Goal: Task Accomplishment & Management: Use online tool/utility

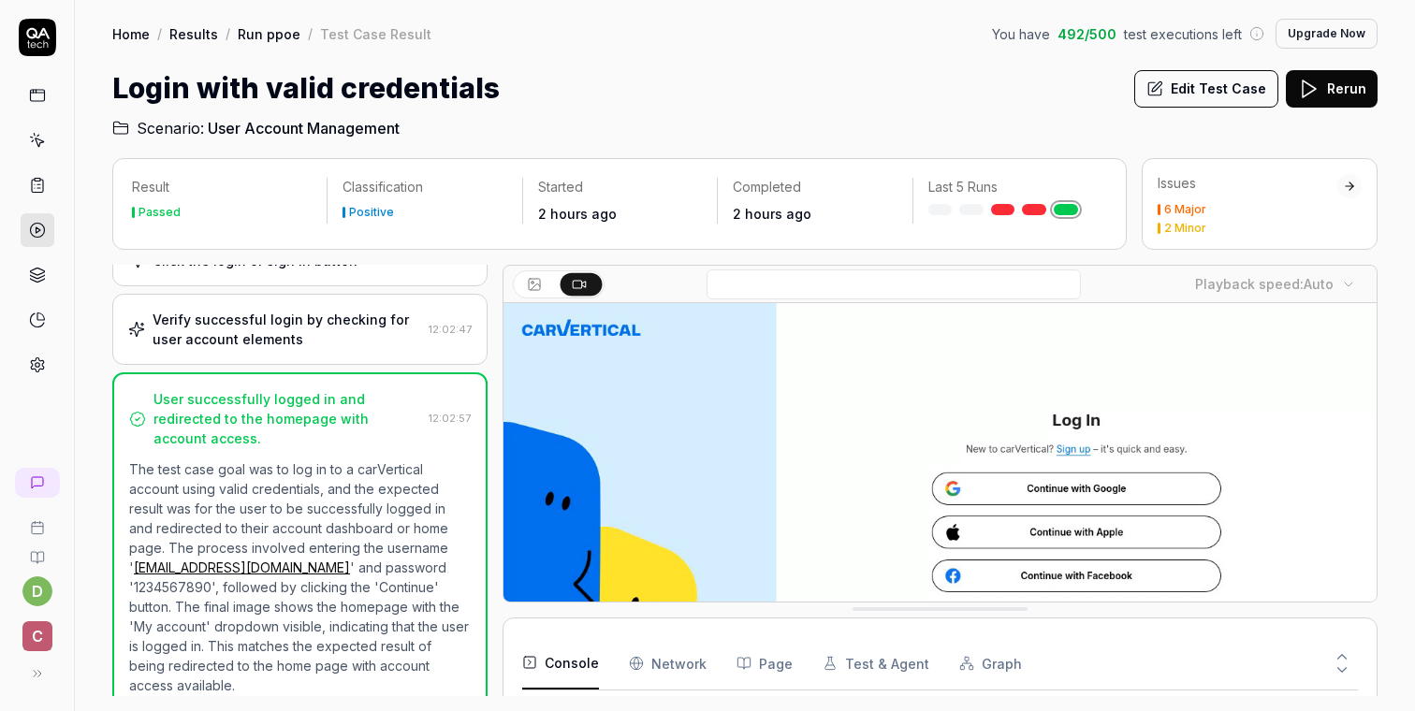
scroll to position [3815, 0]
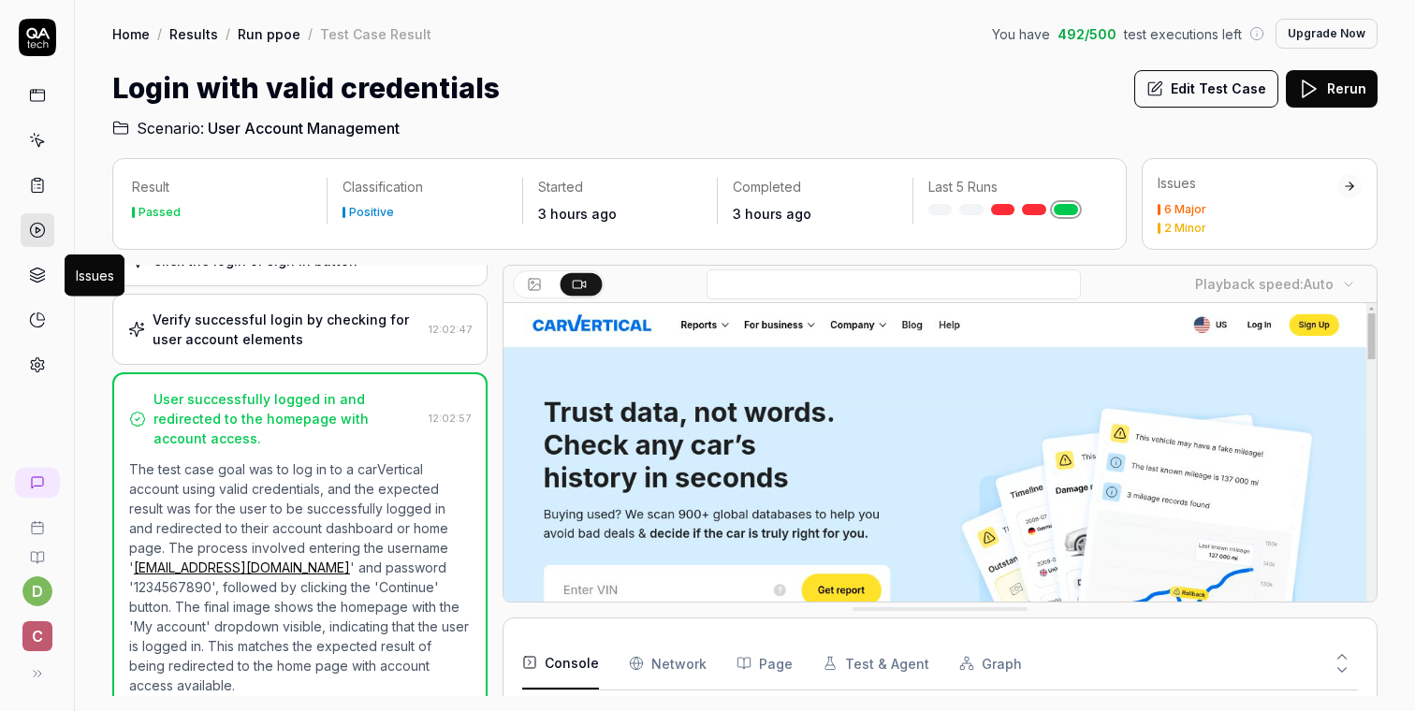
click at [40, 283] on icon at bounding box center [37, 275] width 17 height 17
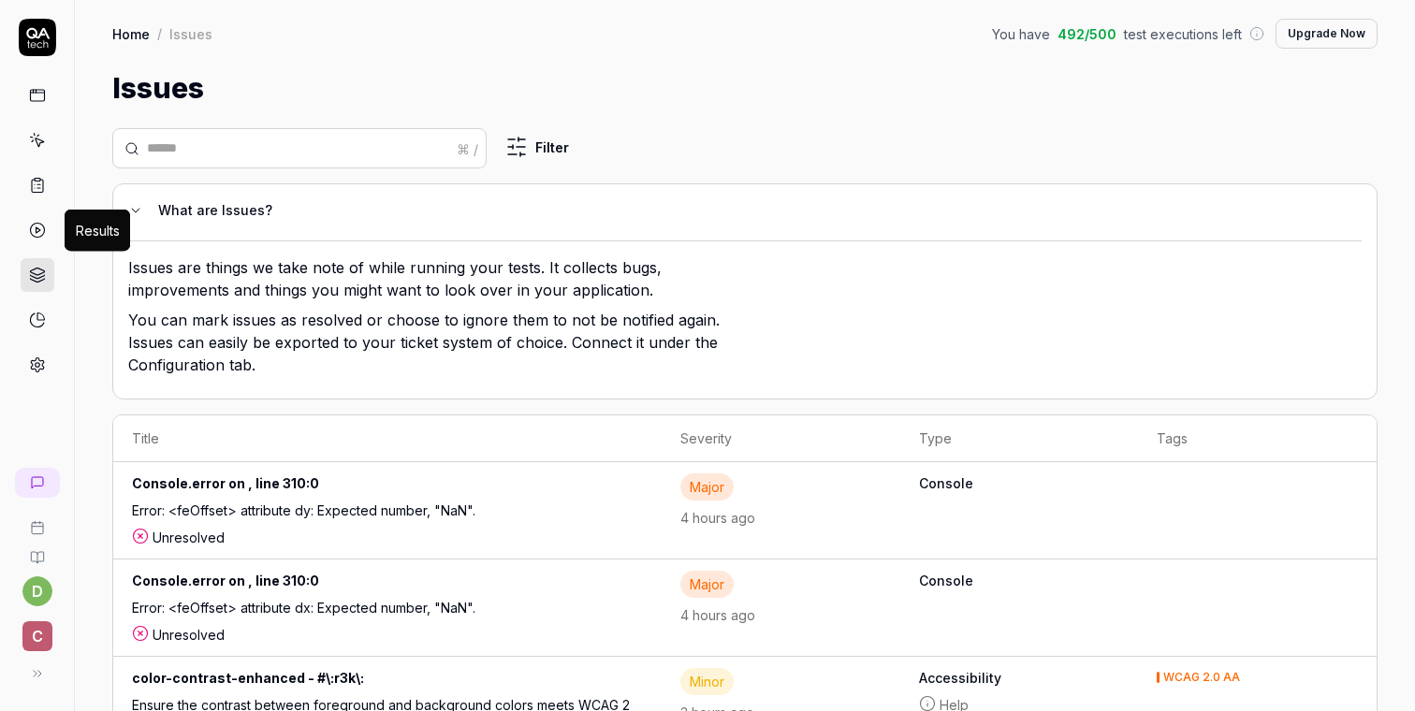
click at [36, 231] on polygon at bounding box center [38, 230] width 5 height 6
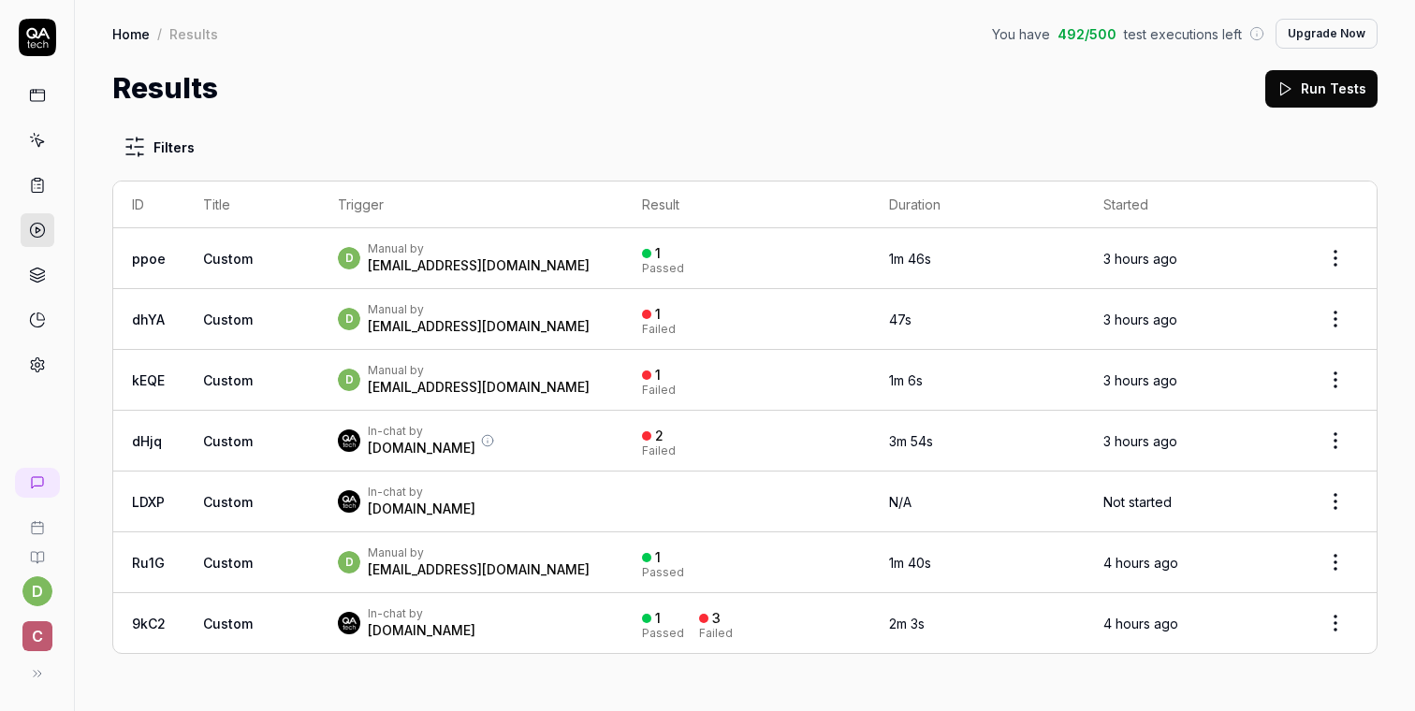
click at [38, 142] on icon at bounding box center [37, 140] width 17 height 17
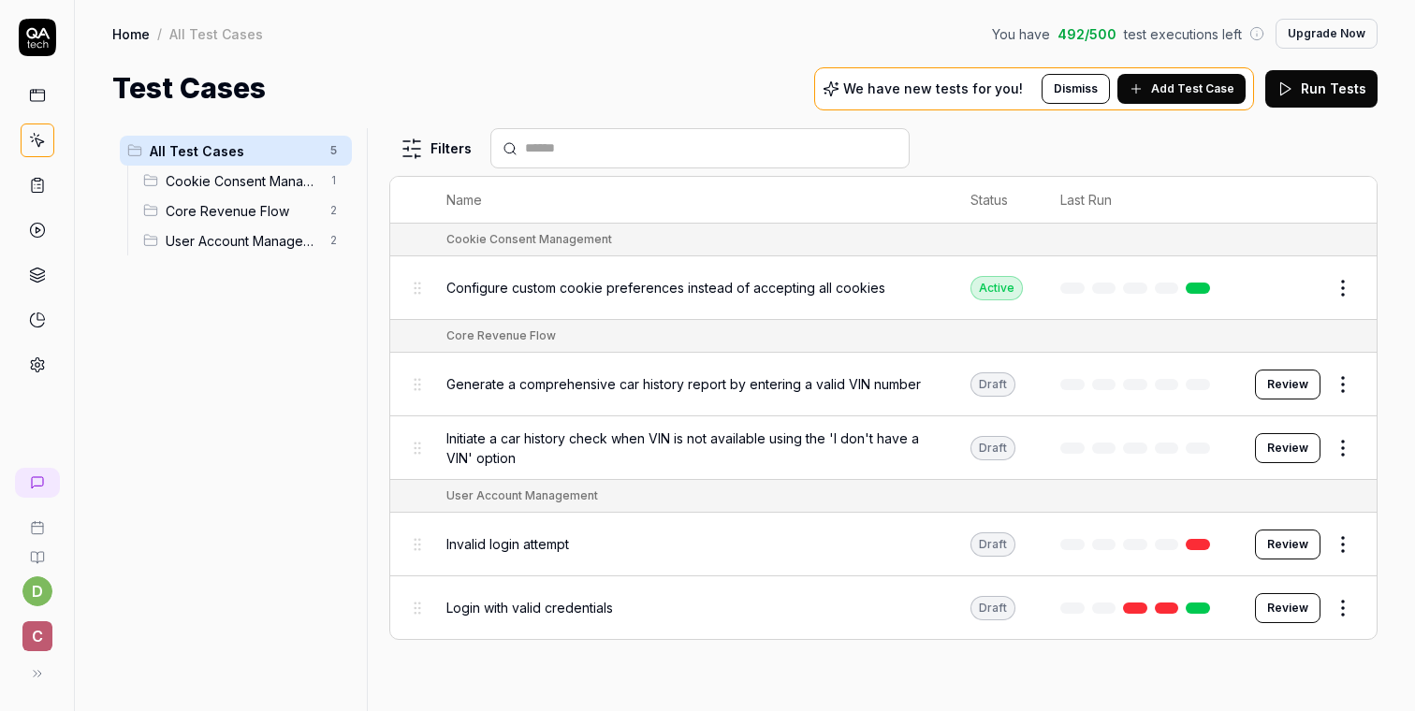
click at [1271, 597] on button "Review" at bounding box center [1288, 608] width 66 height 30
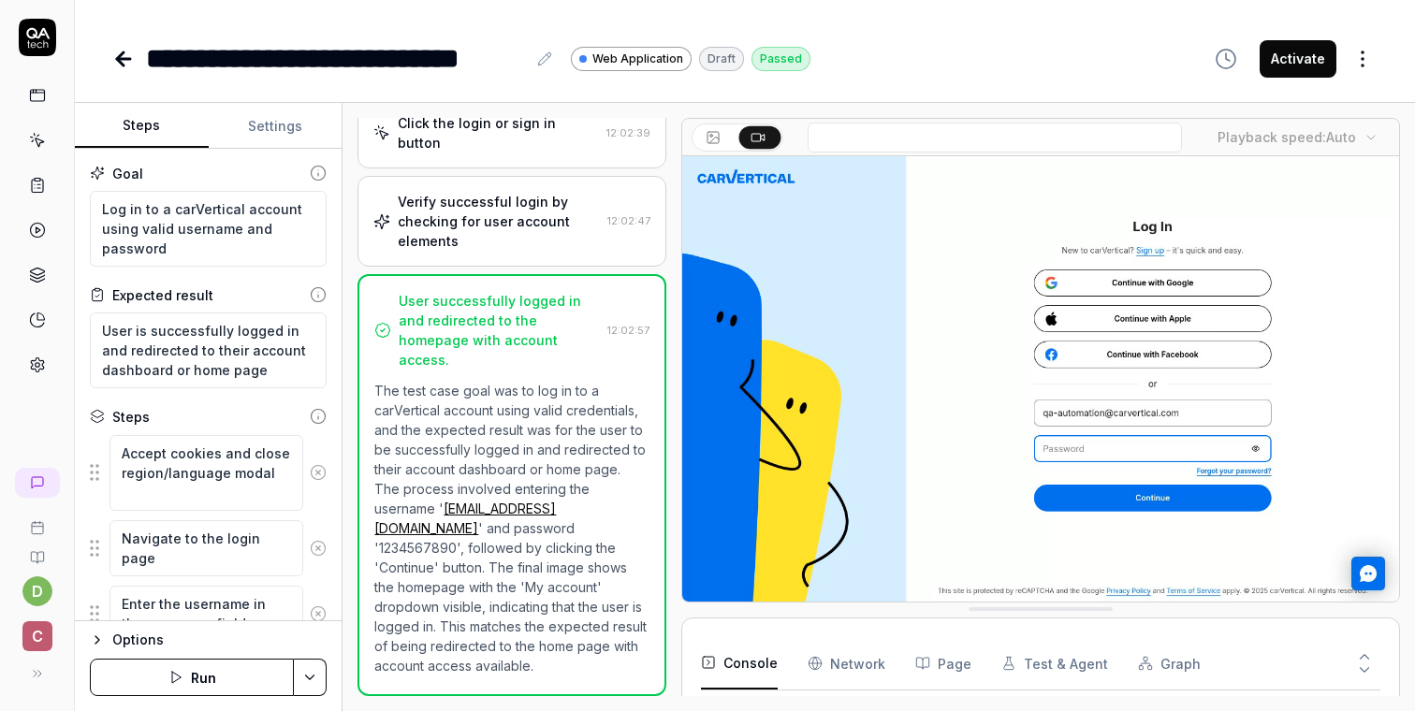
scroll to position [402, 0]
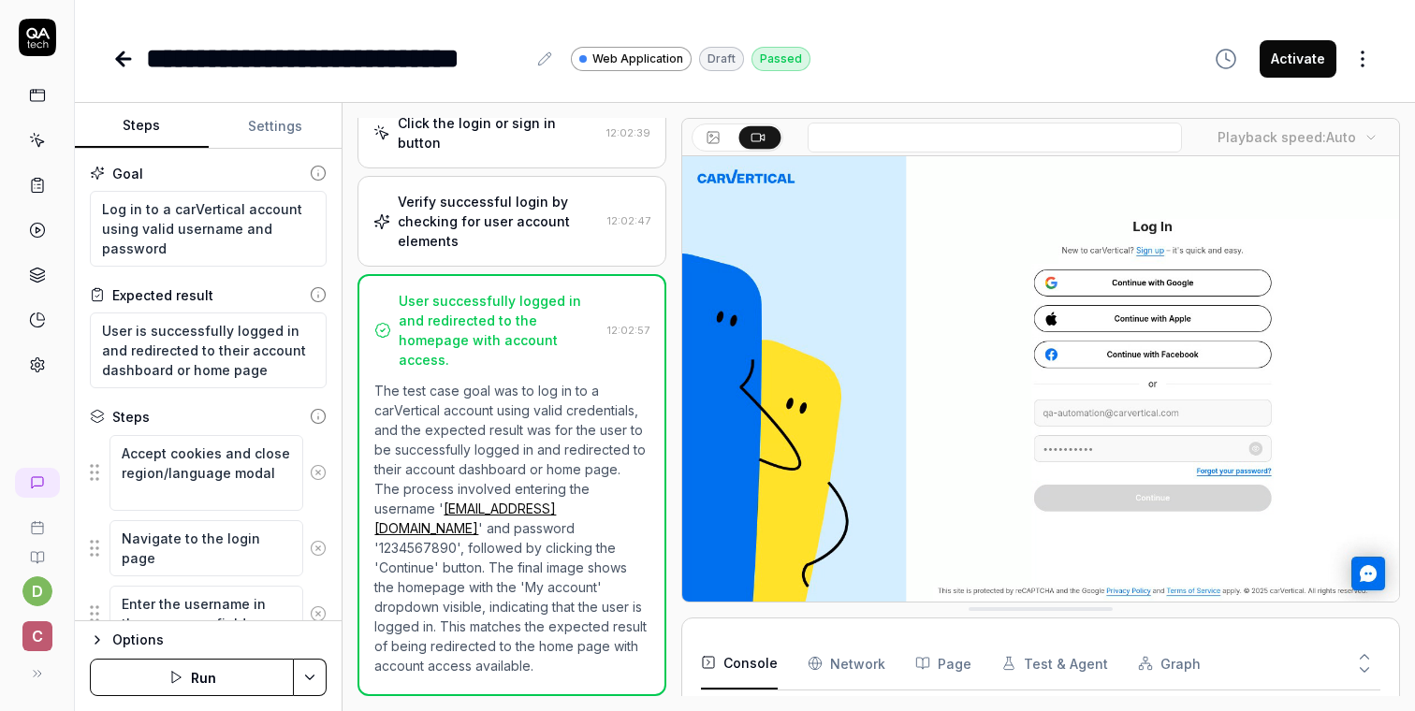
click at [1301, 58] on button "Activate" at bounding box center [1298, 58] width 77 height 37
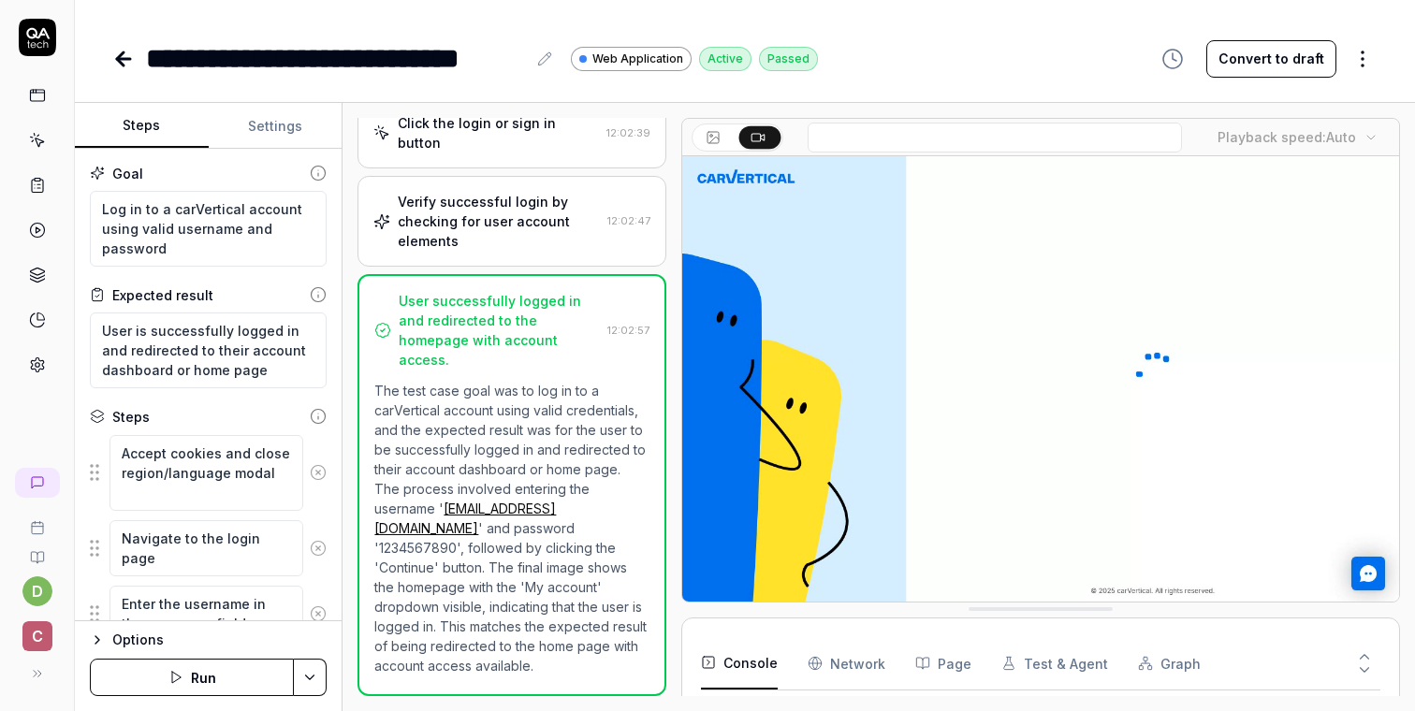
click at [37, 141] on icon at bounding box center [37, 140] width 17 height 17
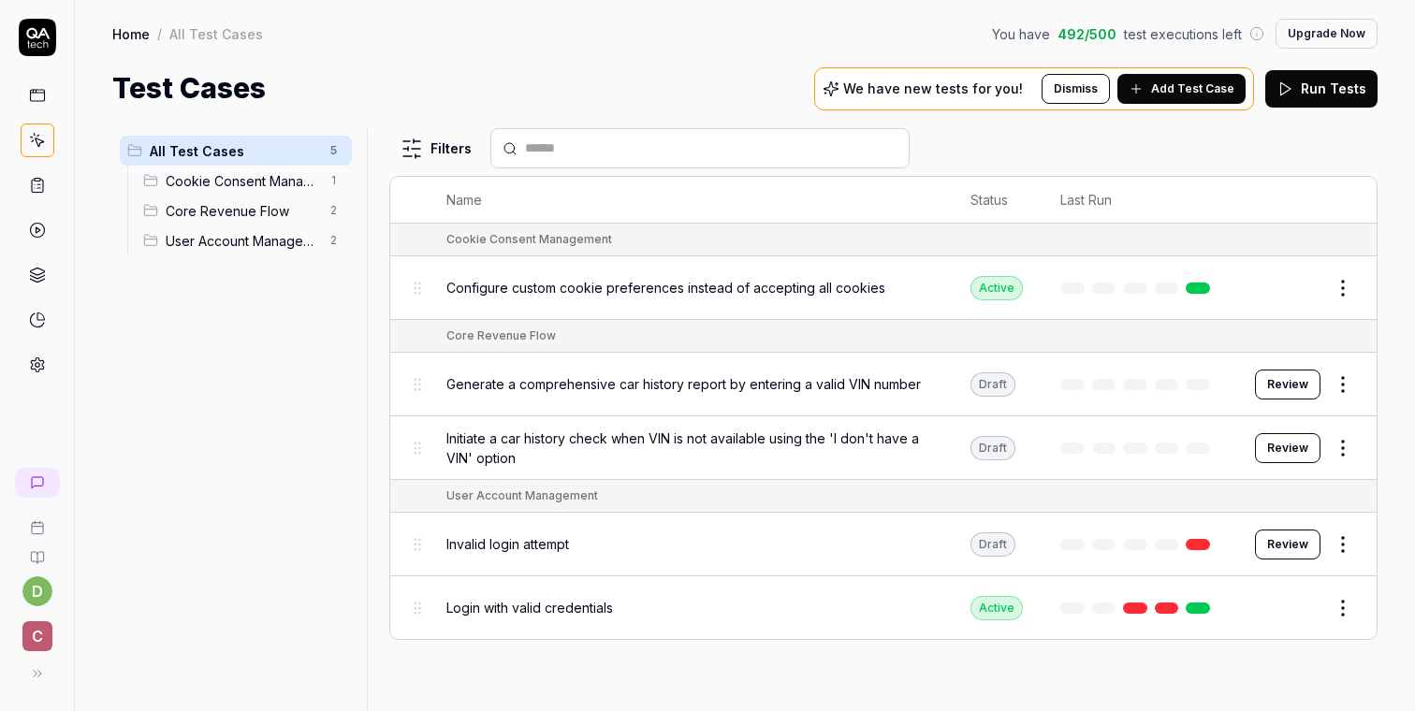
click at [1156, 85] on button "Add Test Case" at bounding box center [1182, 89] width 128 height 30
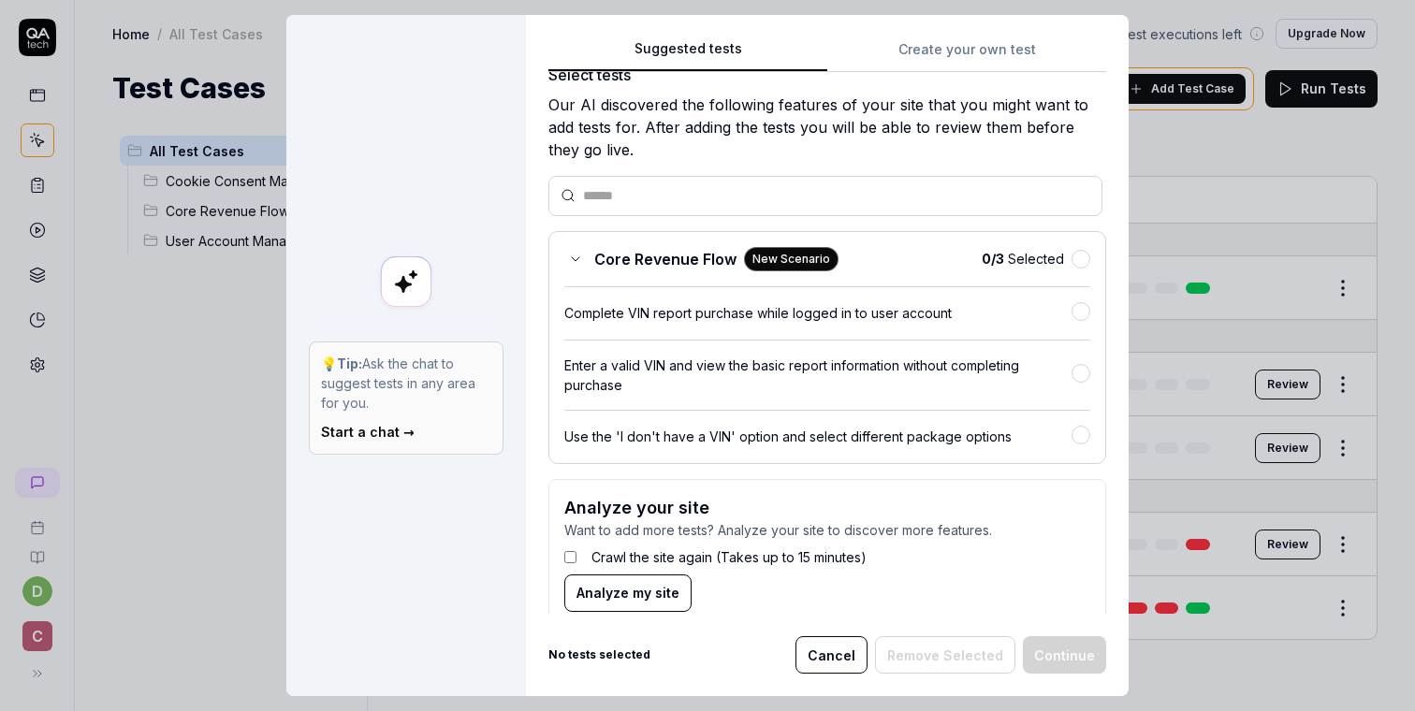
scroll to position [59, 0]
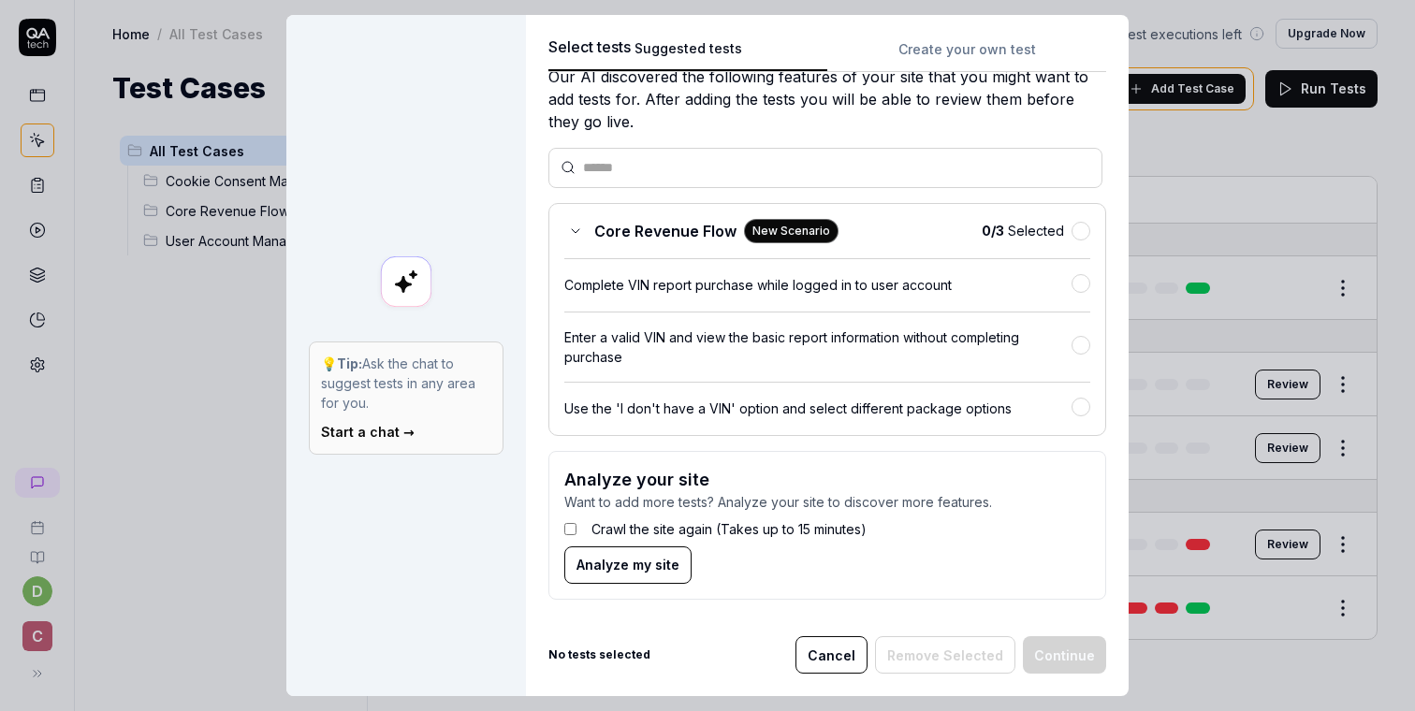
click at [723, 414] on div "Use the 'I don't have a VIN' option and select different package options" at bounding box center [817, 409] width 507 height 20
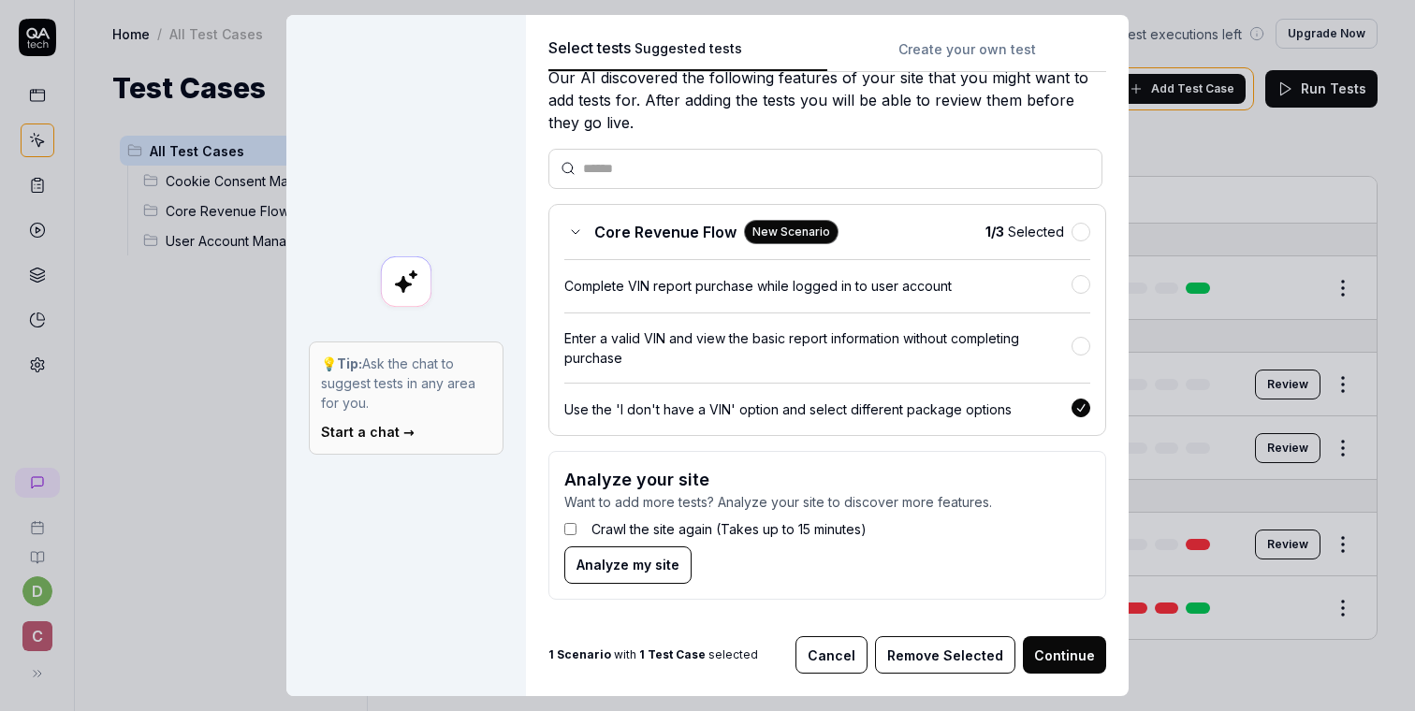
click at [1067, 659] on button "Continue" at bounding box center [1064, 654] width 83 height 37
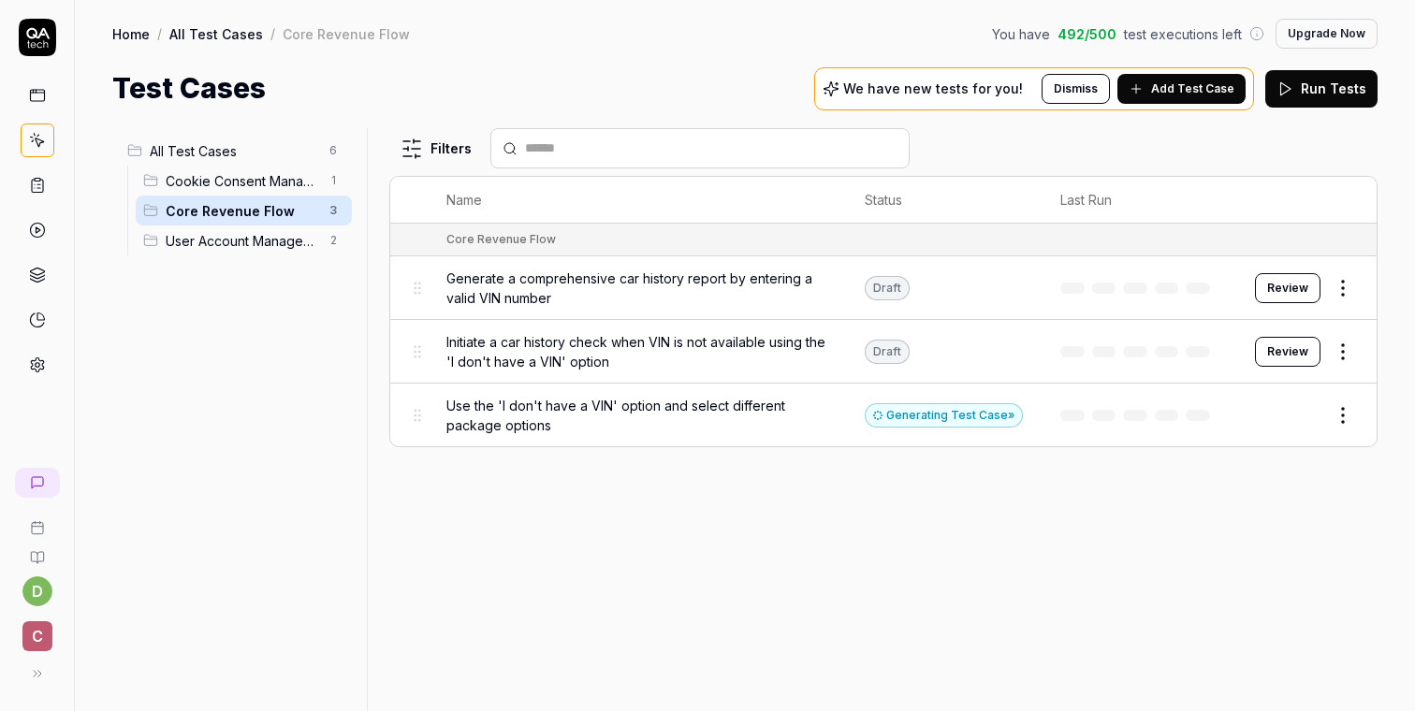
click at [922, 412] on div "Generating Test Case »" at bounding box center [944, 415] width 158 height 24
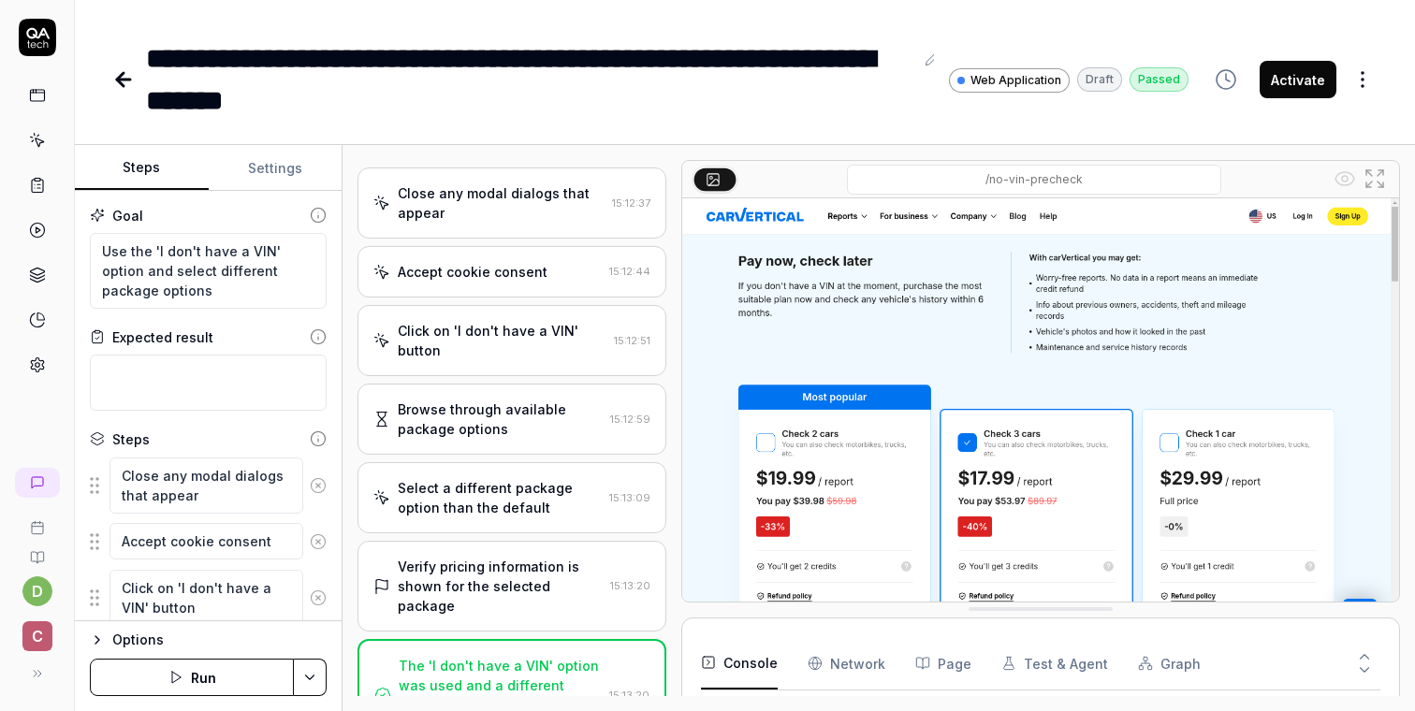
scroll to position [3861, 0]
type textarea "*"
